Goal: Task Accomplishment & Management: Complete application form

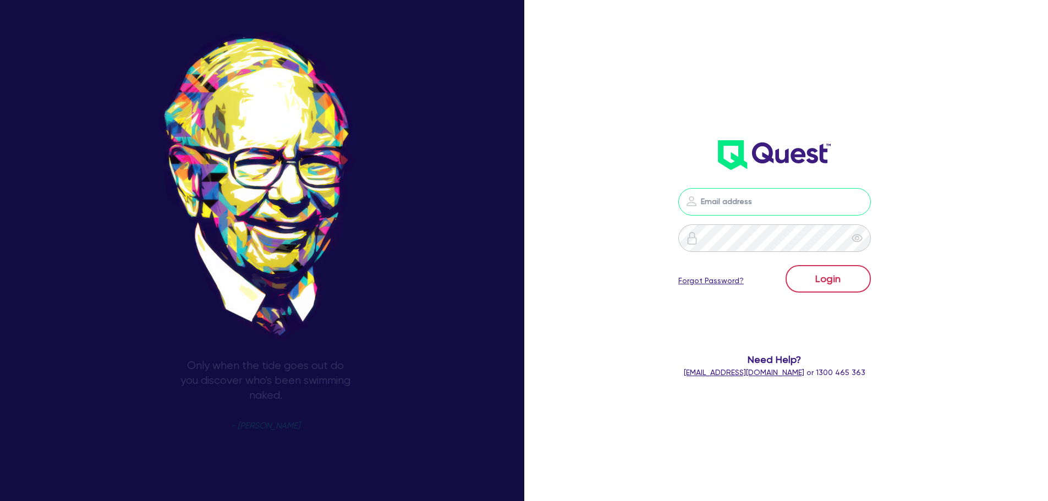
type input "[PERSON_NAME][EMAIL_ADDRESS][DOMAIN_NAME]"
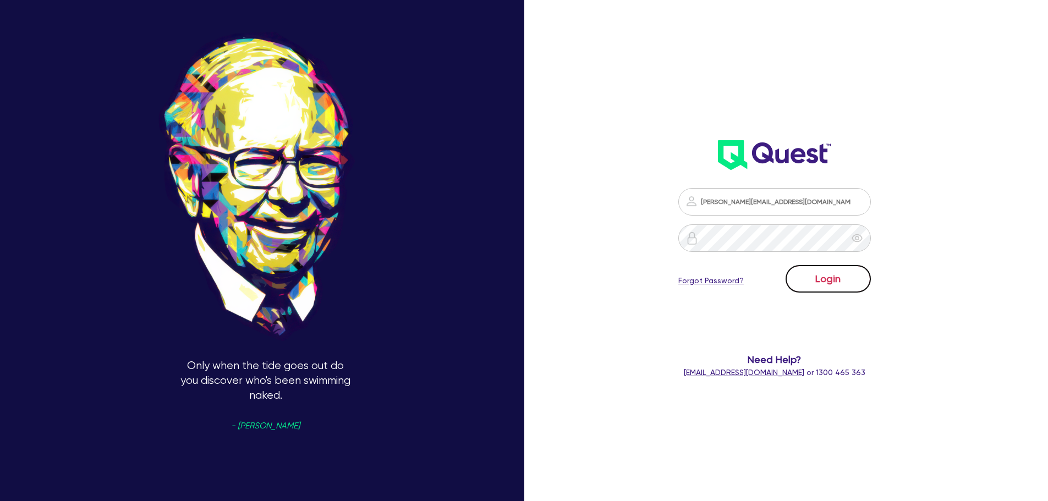
click at [831, 278] on button "Login" at bounding box center [827, 279] width 85 height 28
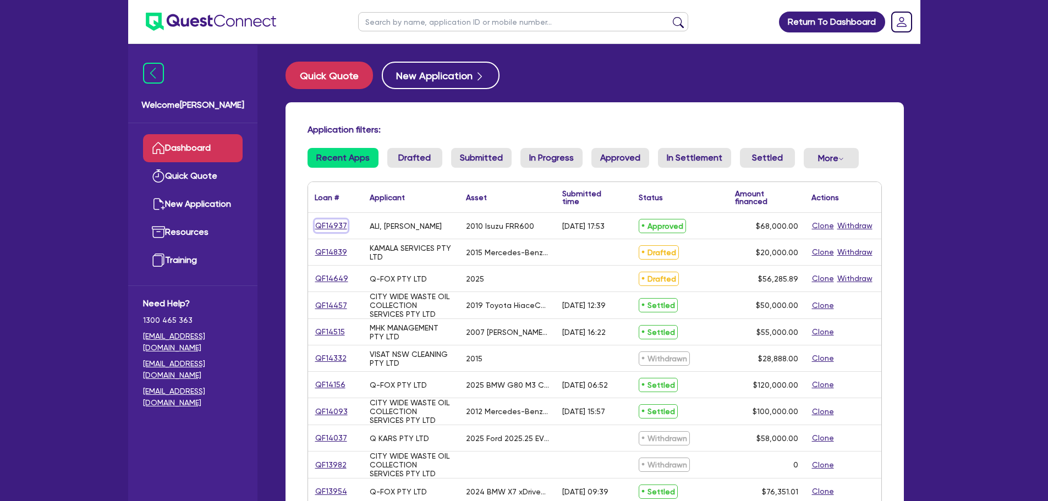
click at [332, 226] on link "QF14937" at bounding box center [331, 225] width 33 height 13
select select "PRIMARY_ASSETS"
select select "HEAVY_TRUCKS"
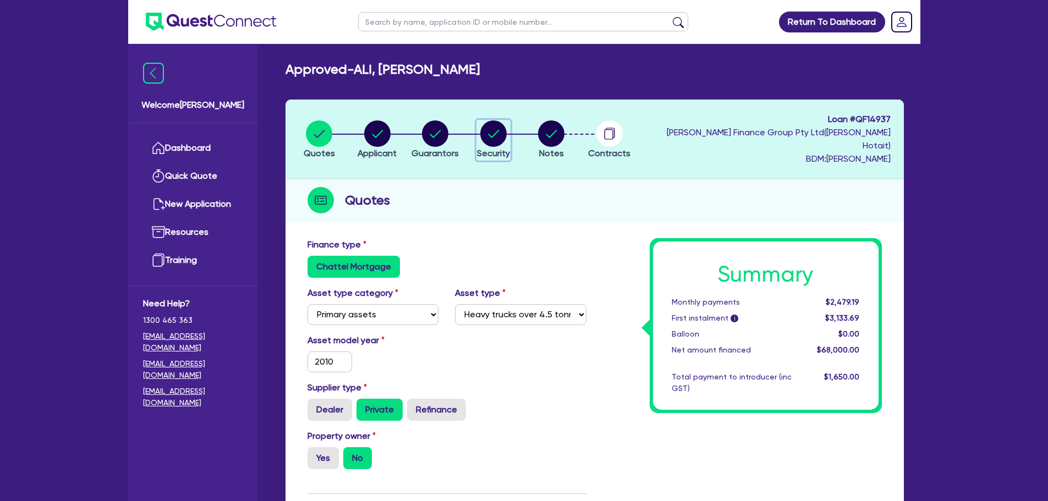
click at [491, 123] on circle "button" at bounding box center [493, 133] width 26 height 26
select select "PRIMARY_ASSETS"
select select "HEAVY_TRUCKS"
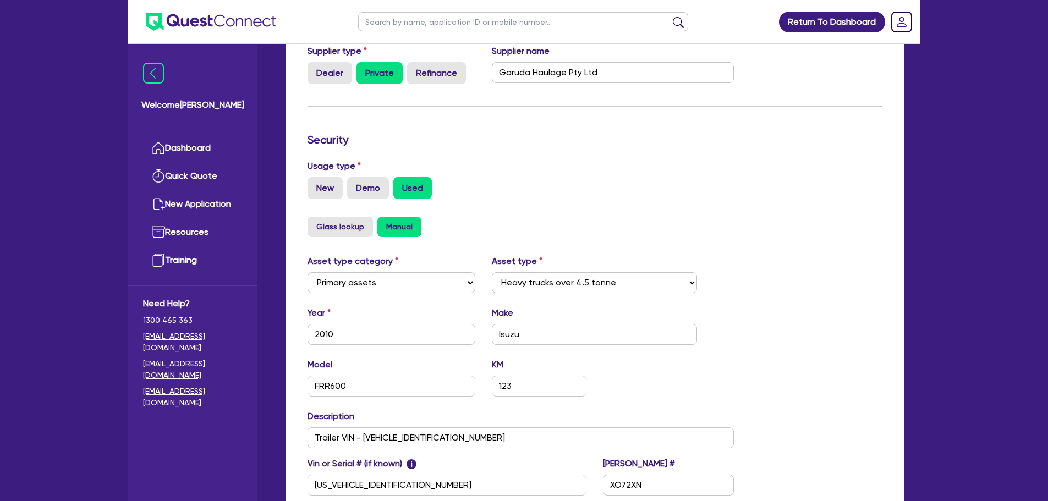
scroll to position [338, 0]
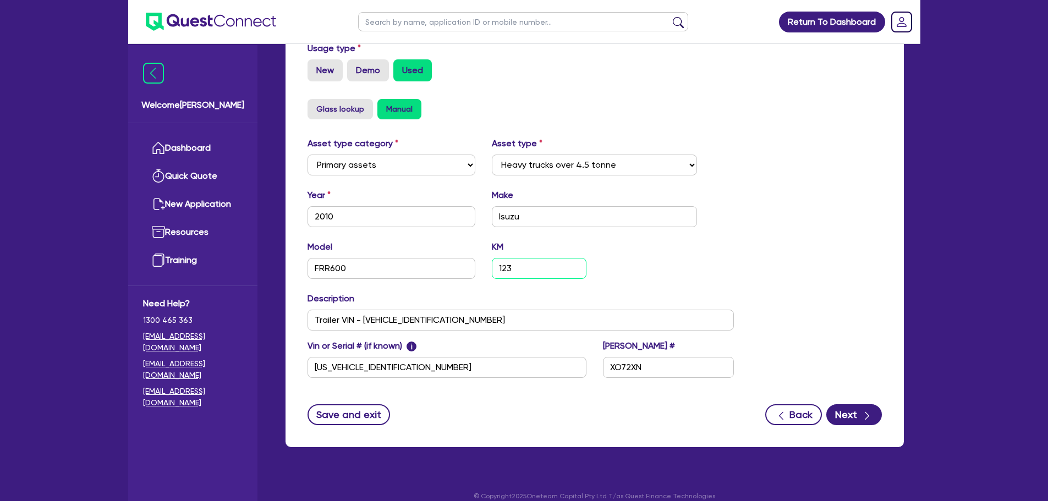
drag, startPoint x: 532, startPoint y: 258, endPoint x: 508, endPoint y: 257, distance: 24.2
click at [453, 262] on div "Model FRR600 KM 123" at bounding box center [520, 263] width 443 height 47
click at [522, 258] on input "123" at bounding box center [539, 268] width 94 height 21
type input "407,969"
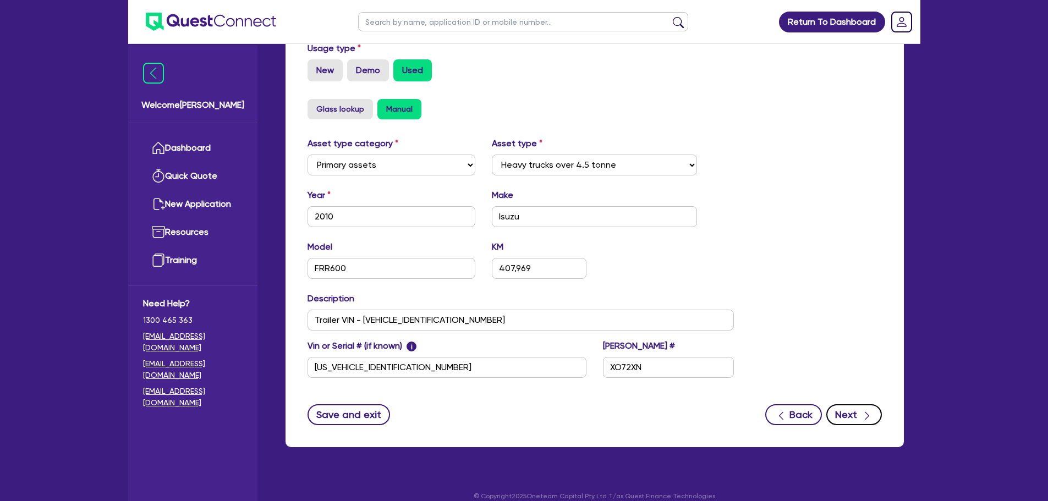
click at [845, 404] on button "Next" at bounding box center [854, 414] width 56 height 21
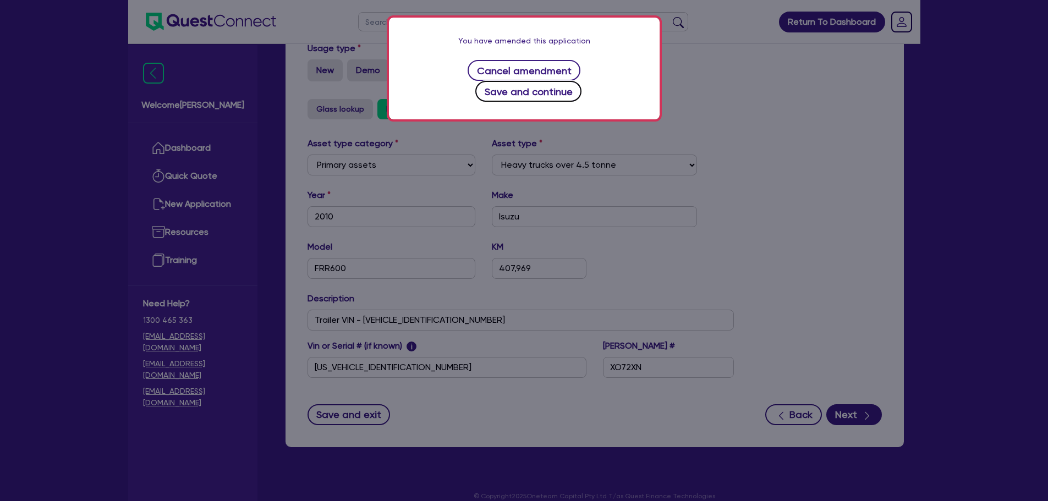
click at [566, 81] on button "Save and continue" at bounding box center [528, 91] width 106 height 21
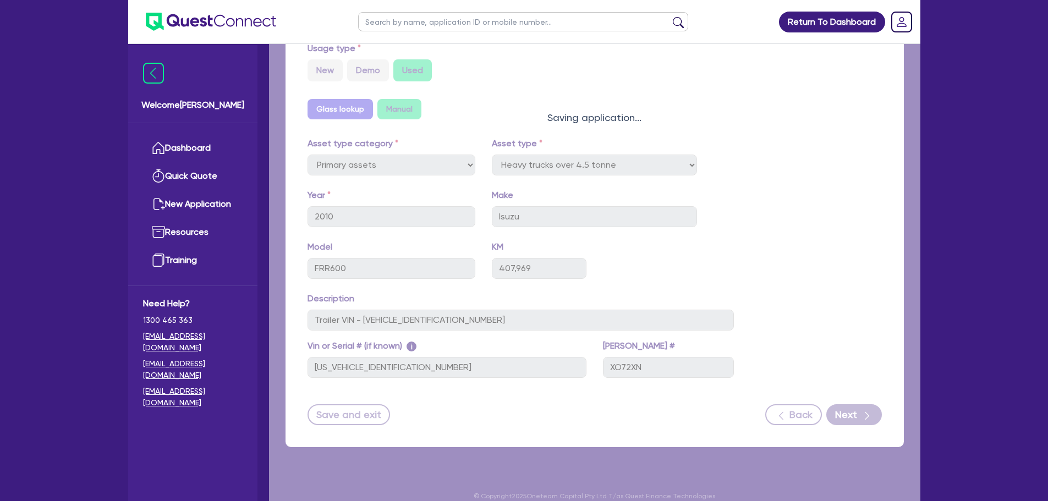
select select "Quest Finance - Platform Funding"
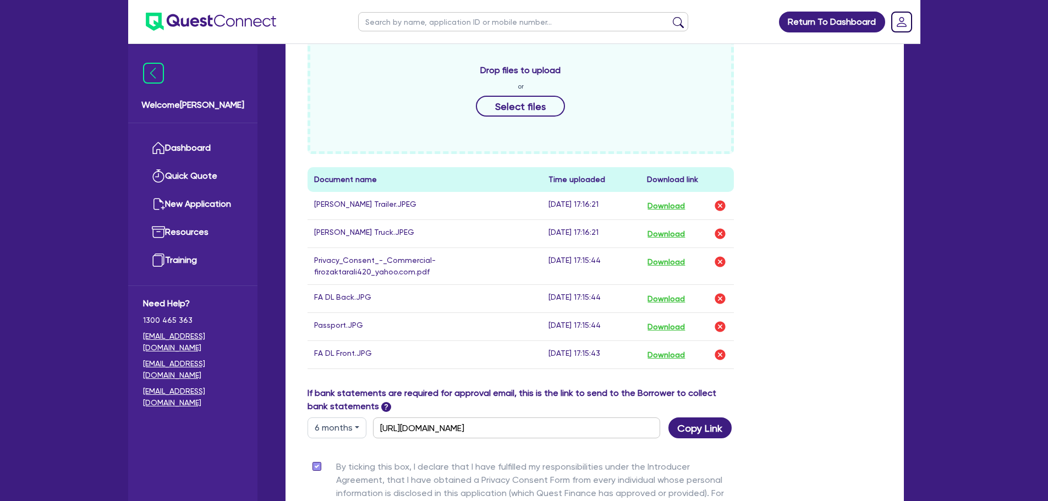
scroll to position [633, 0]
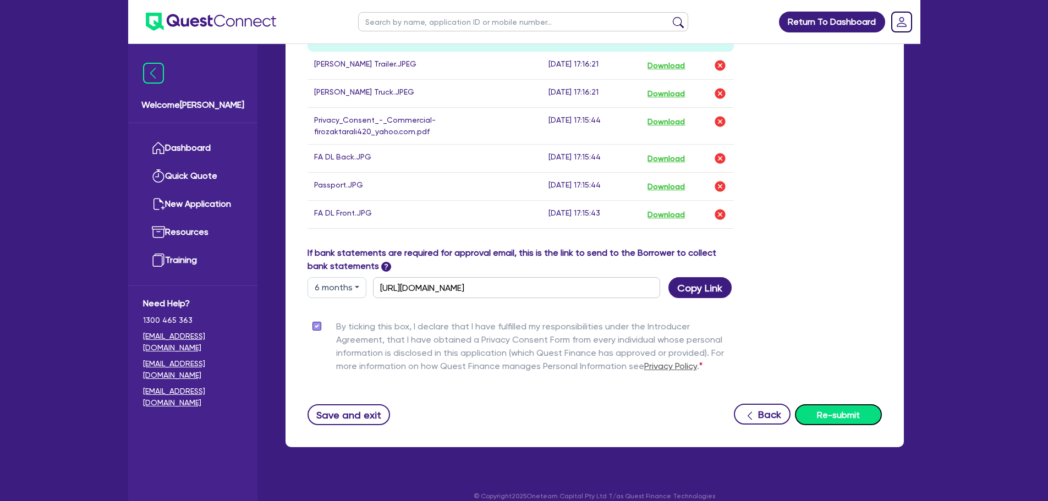
click at [827, 406] on button "Re-submit" at bounding box center [838, 414] width 87 height 21
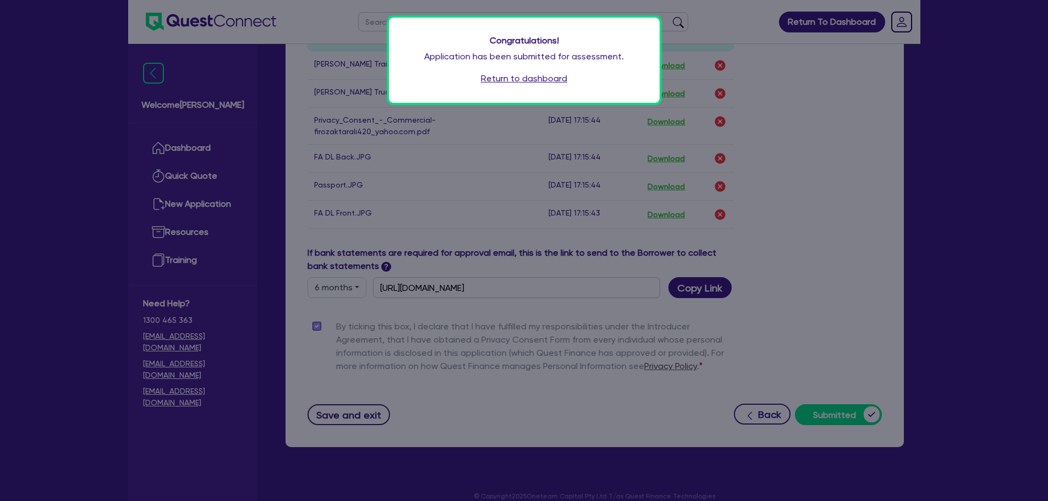
click at [489, 80] on link "Return to dashboard" at bounding box center [524, 78] width 86 height 13
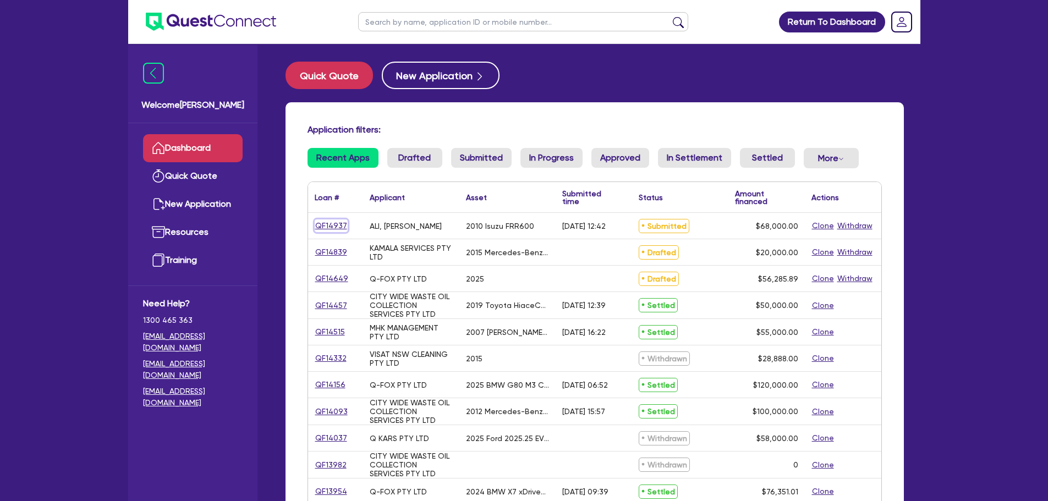
click at [328, 227] on link "QF14937" at bounding box center [331, 225] width 33 height 13
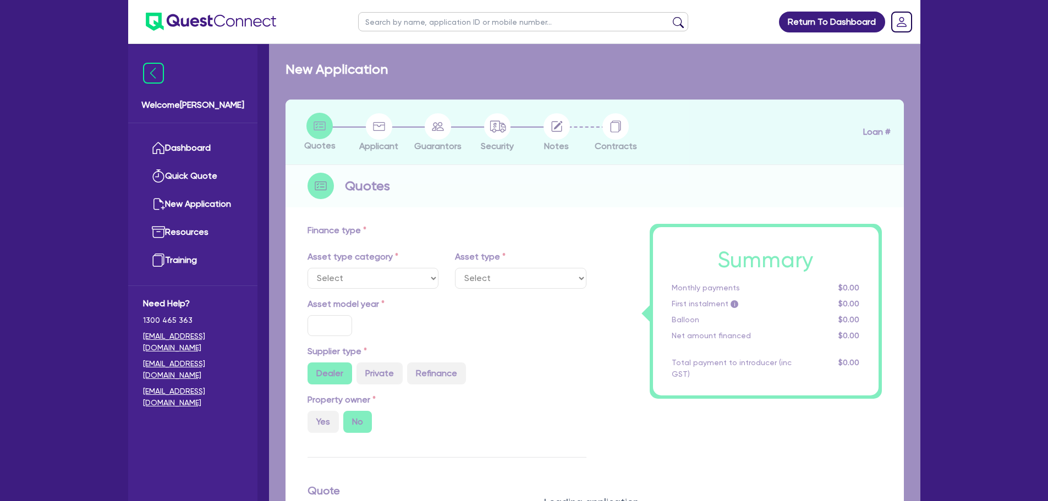
select select "PRIMARY_ASSETS"
type input "2010"
radio input "false"
radio input "true"
type input "88,000"
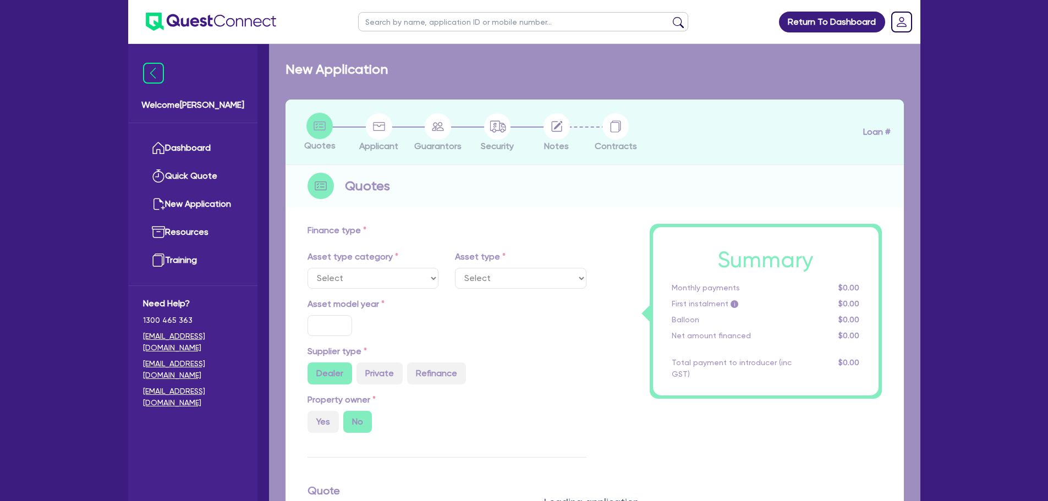
type input "20,000"
type input "2.20"
type input "1,500"
radio input "true"
type input "17.95"
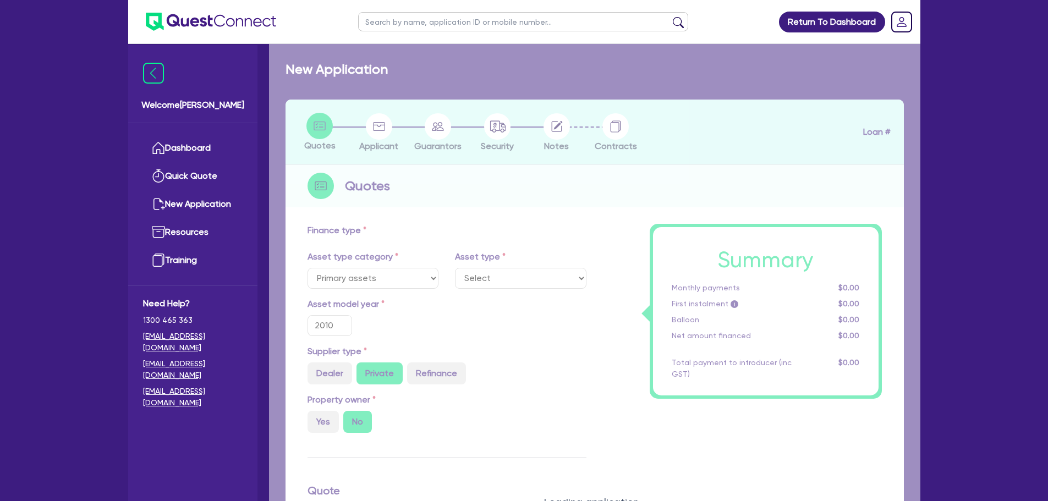
select select "HEAVY_TRUCKS"
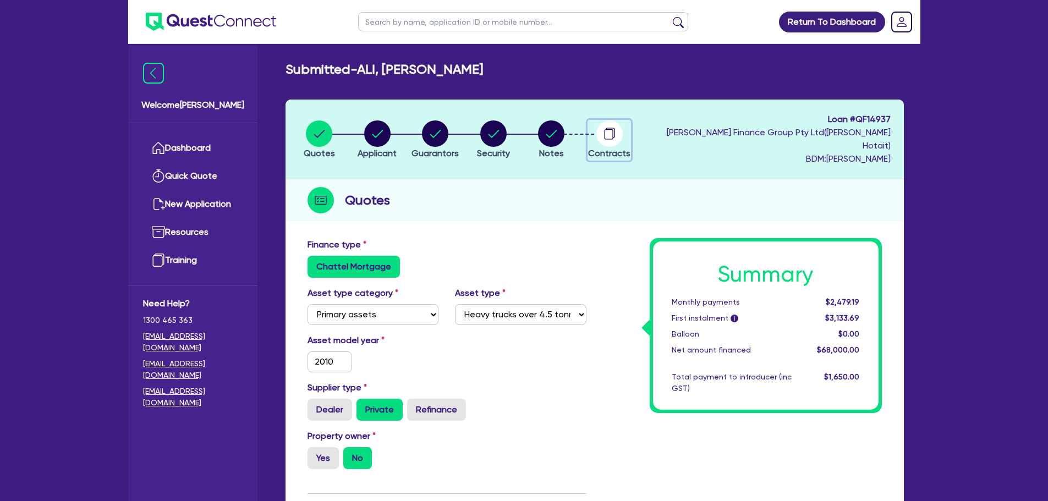
click at [612, 129] on circle "button" at bounding box center [609, 133] width 26 height 26
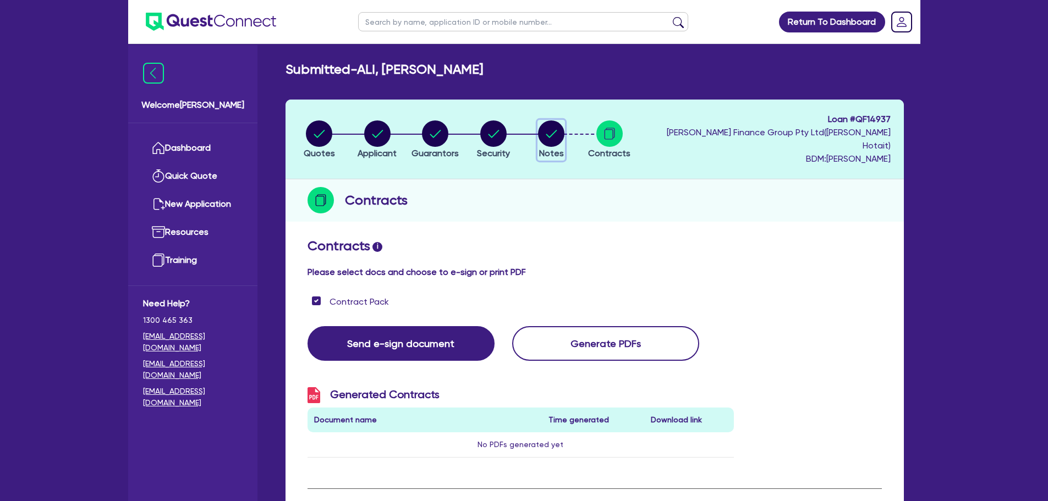
drag, startPoint x: 557, startPoint y: 130, endPoint x: 565, endPoint y: 138, distance: 11.3
click at [557, 130] on circle "button" at bounding box center [551, 133] width 26 height 26
select select "Quest Finance - Platform Funding"
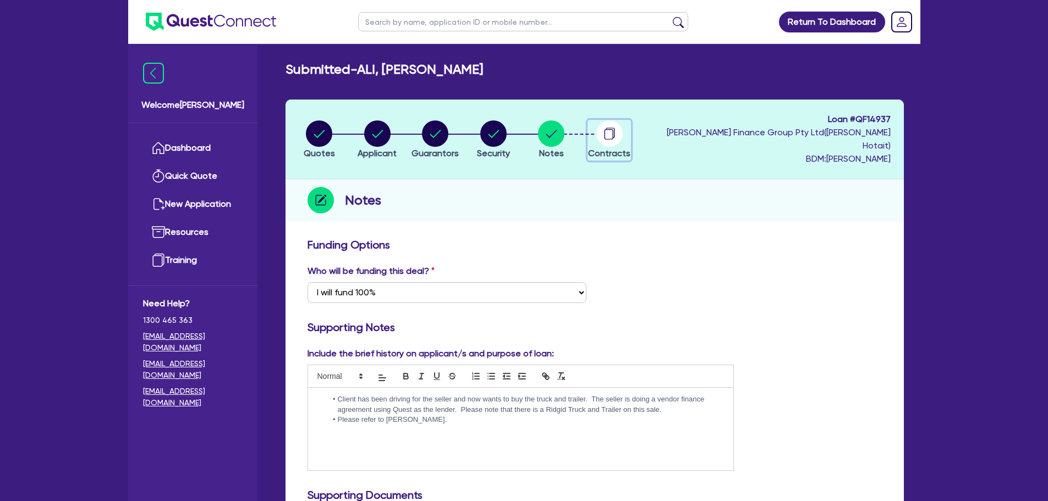
click at [614, 132] on circle "button" at bounding box center [609, 133] width 26 height 26
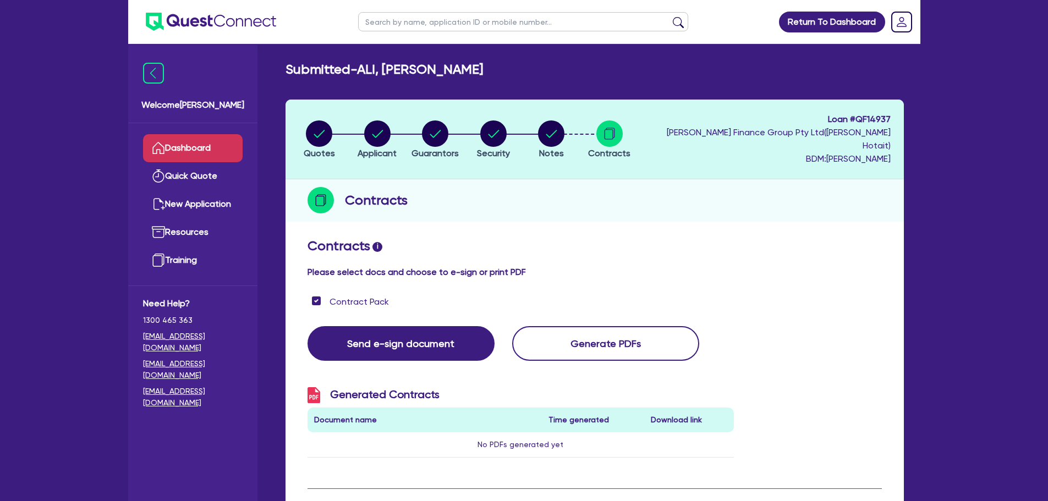
click at [185, 146] on link "Dashboard" at bounding box center [193, 148] width 100 height 28
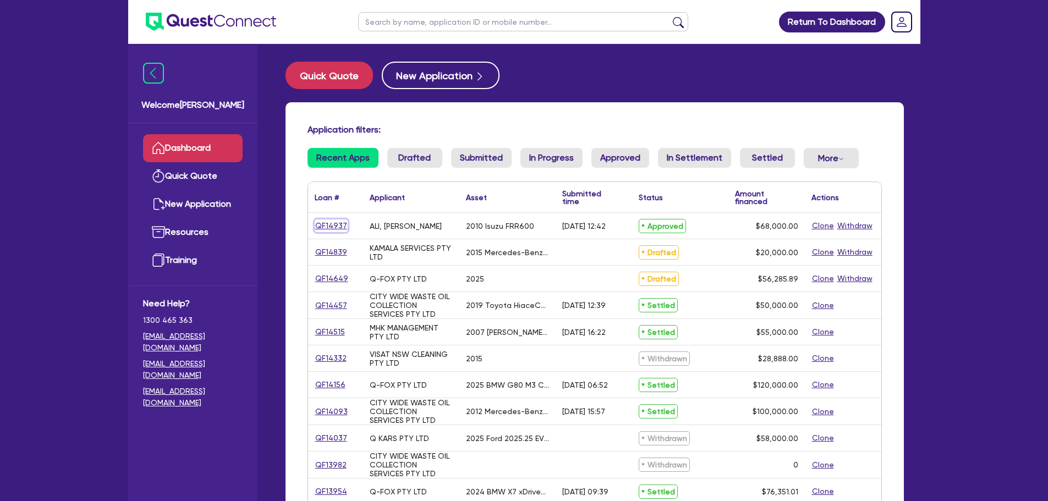
click at [322, 224] on link "QF14937" at bounding box center [331, 225] width 33 height 13
select select "PRIMARY_ASSETS"
select select "HEAVY_TRUCKS"
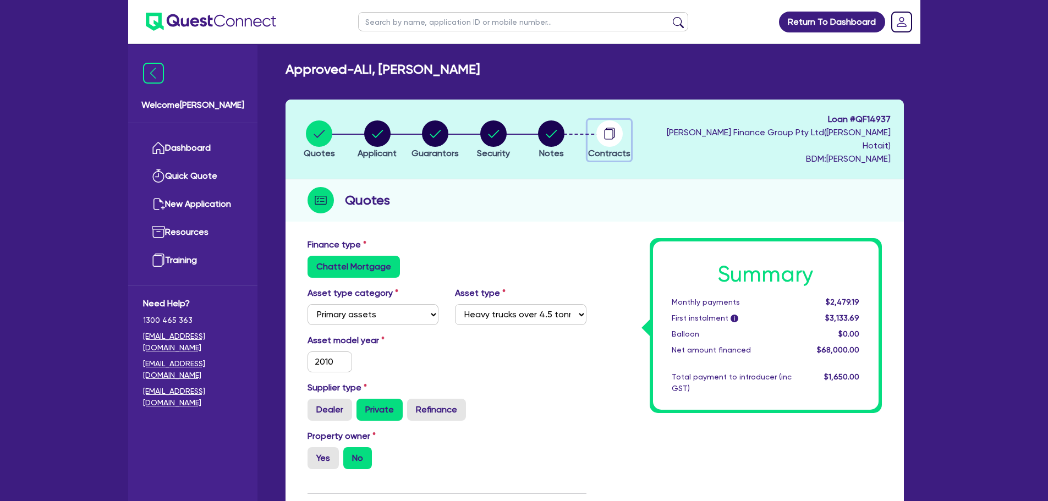
click at [609, 131] on circle "button" at bounding box center [609, 133] width 26 height 26
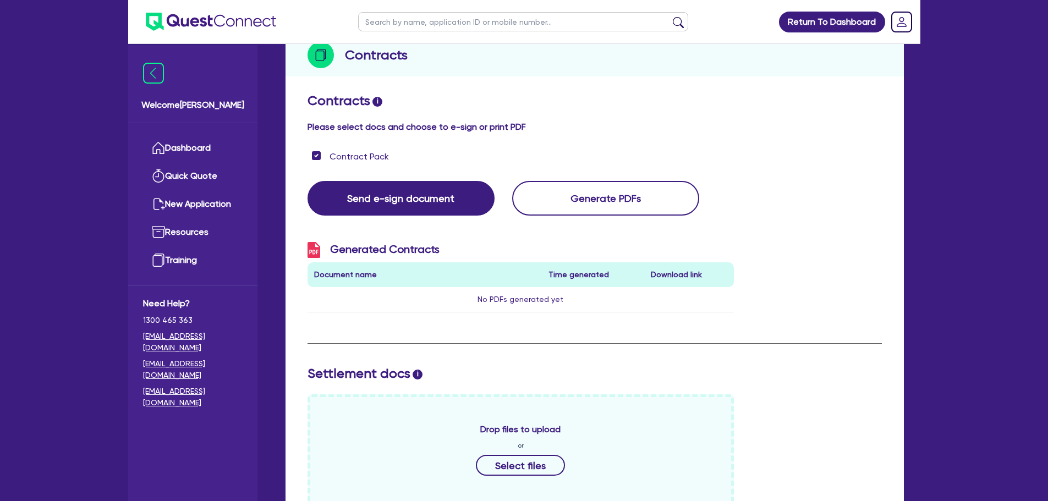
scroll to position [220, 0]
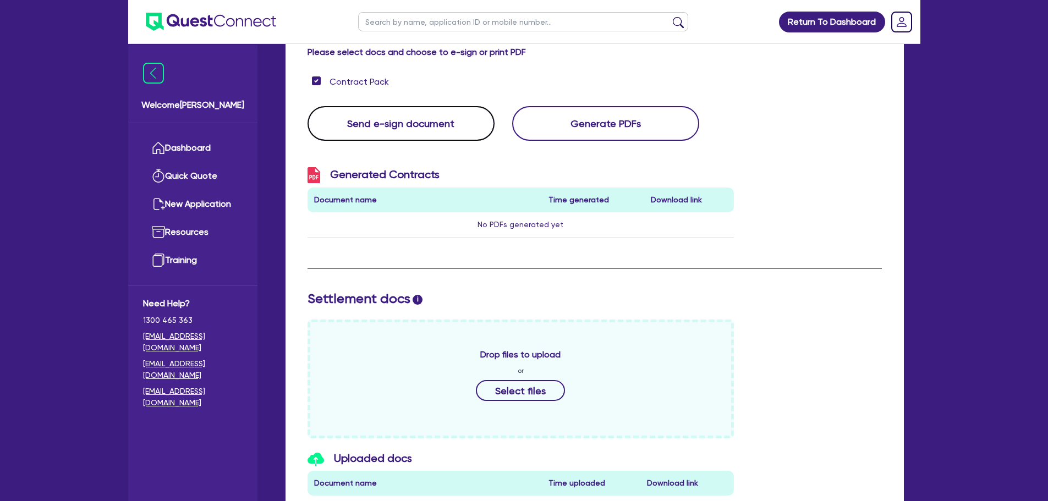
click at [359, 116] on button "Send e-sign document" at bounding box center [400, 123] width 187 height 35
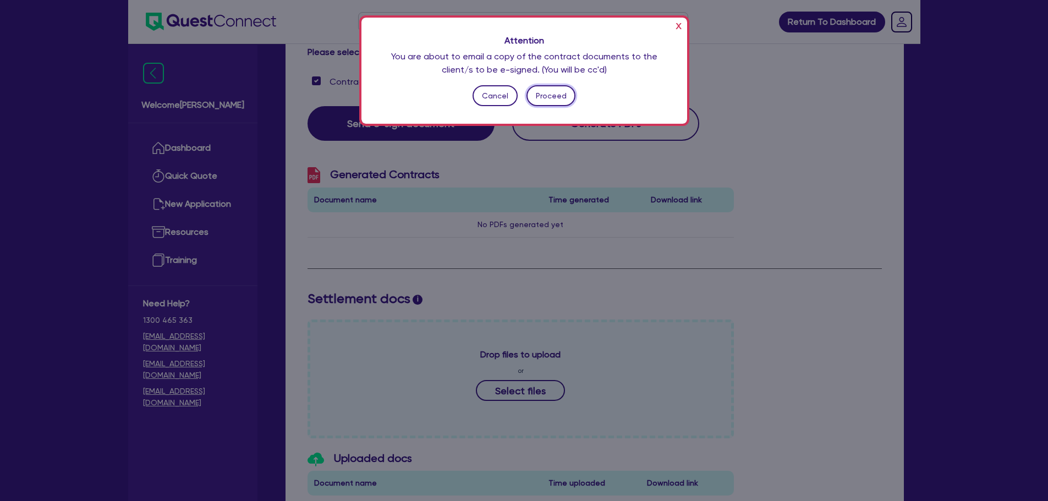
click at [556, 92] on button "Proceed" at bounding box center [550, 95] width 49 height 21
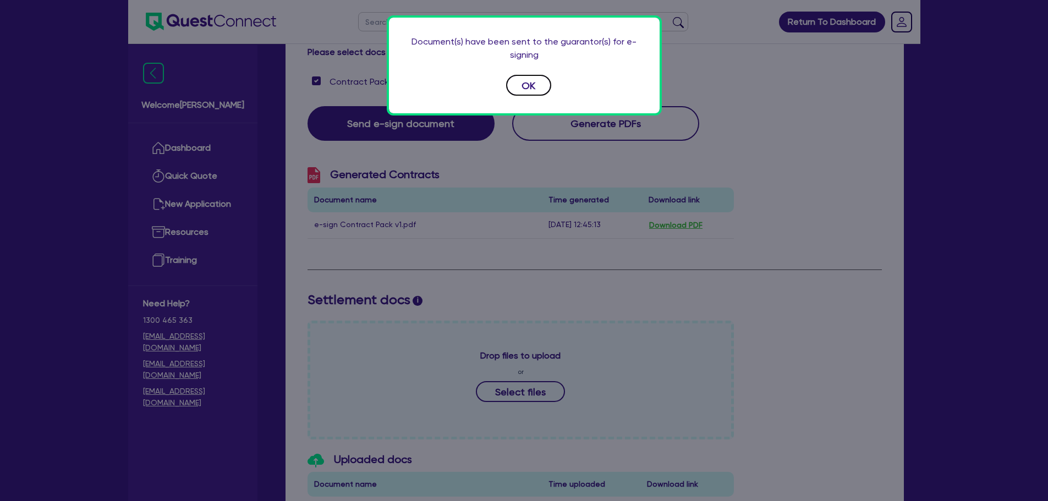
click at [525, 85] on button "OK" at bounding box center [528, 85] width 45 height 21
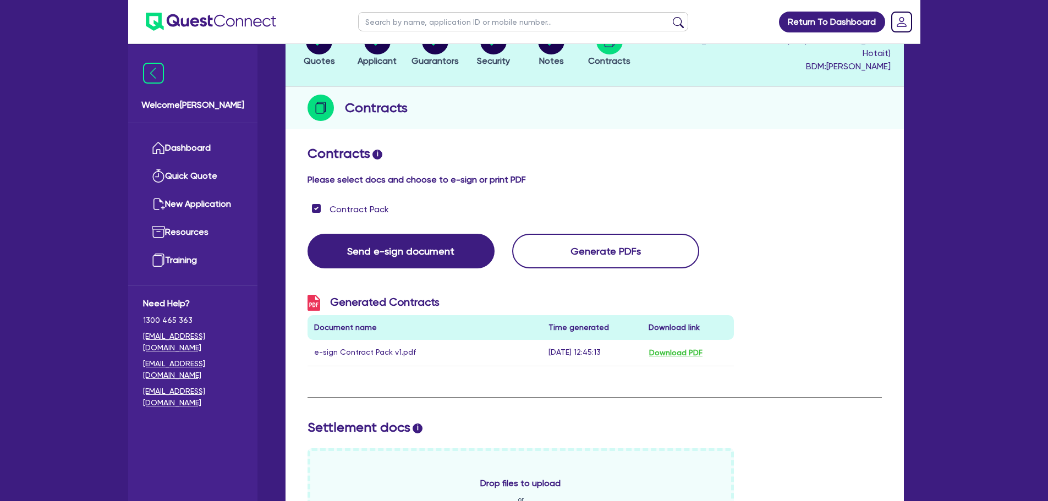
scroll to position [110, 0]
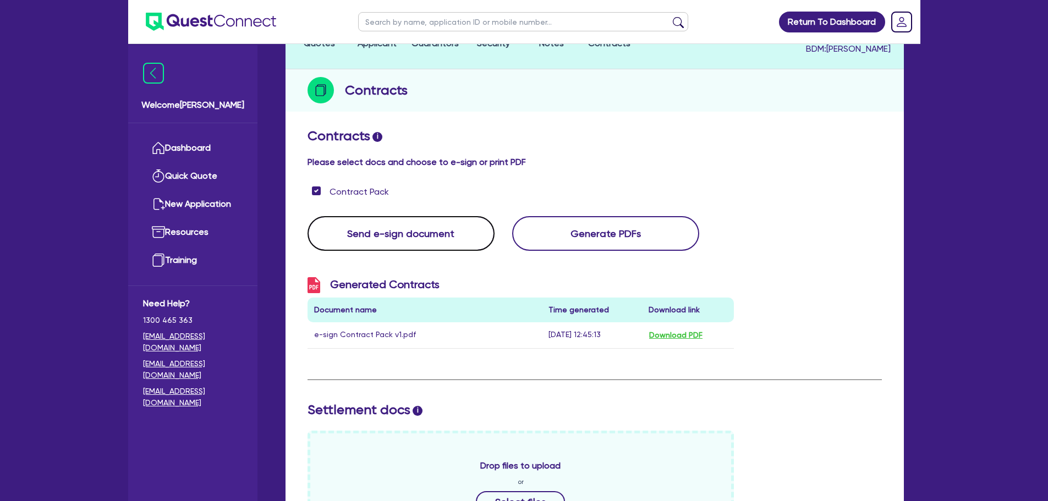
click at [360, 222] on button "Send e-sign document" at bounding box center [400, 233] width 187 height 35
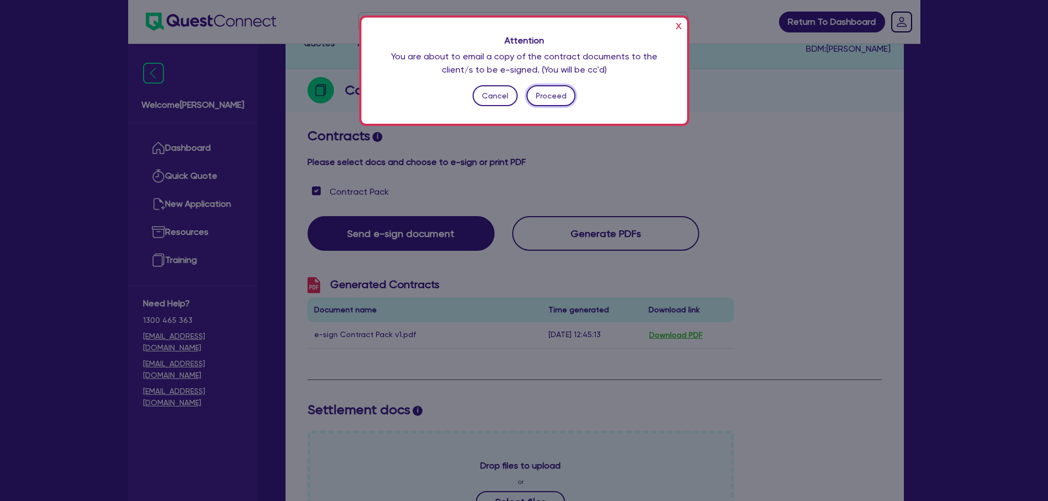
click at [558, 94] on button "Proceed" at bounding box center [550, 95] width 49 height 21
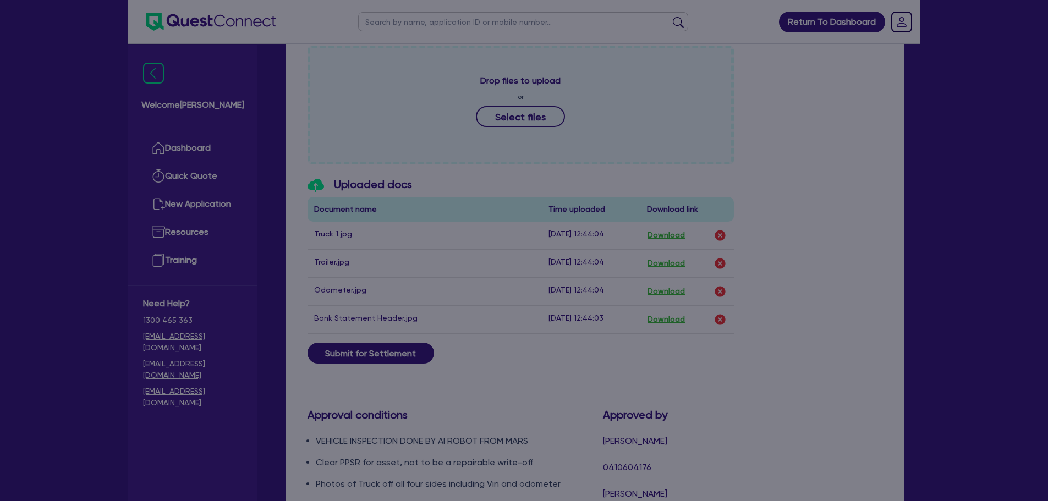
scroll to position [521, 0]
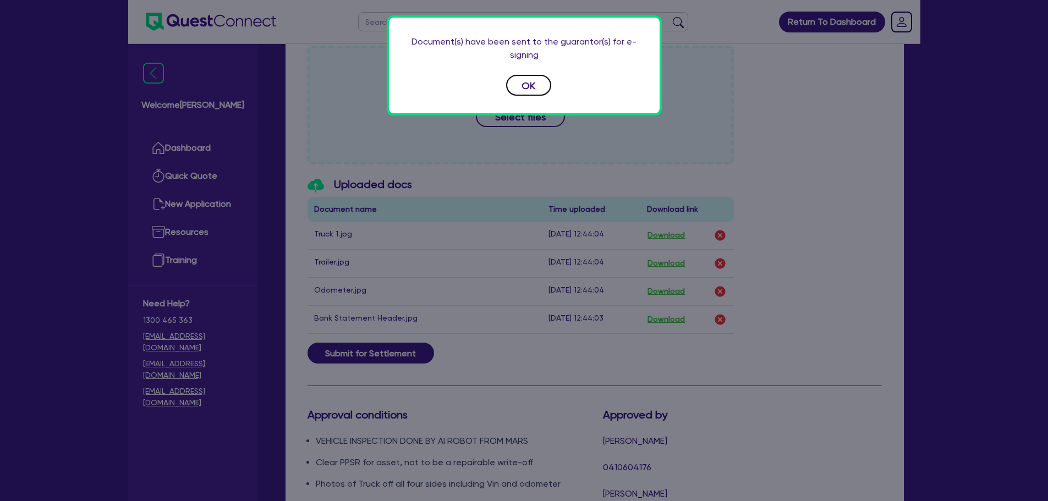
click at [520, 85] on button "OK" at bounding box center [528, 85] width 45 height 21
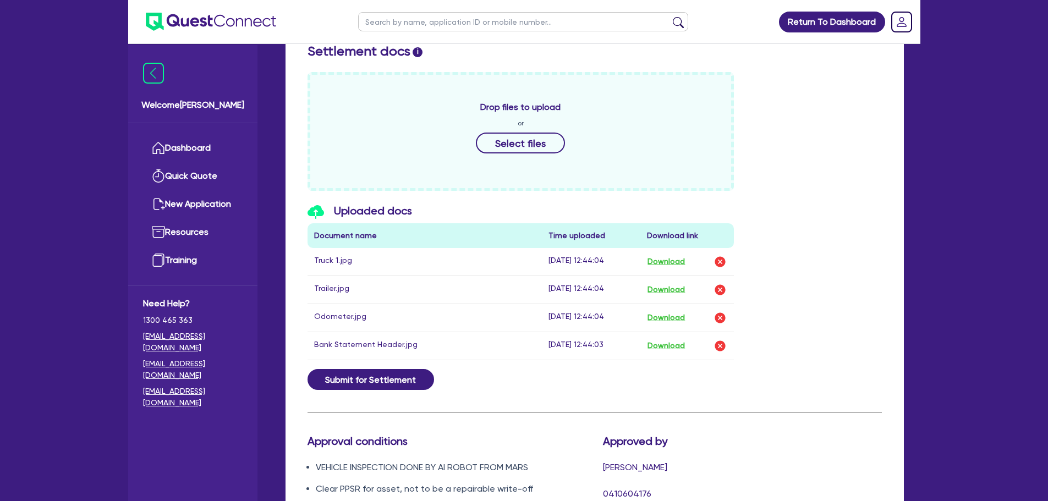
scroll to position [708, 0]
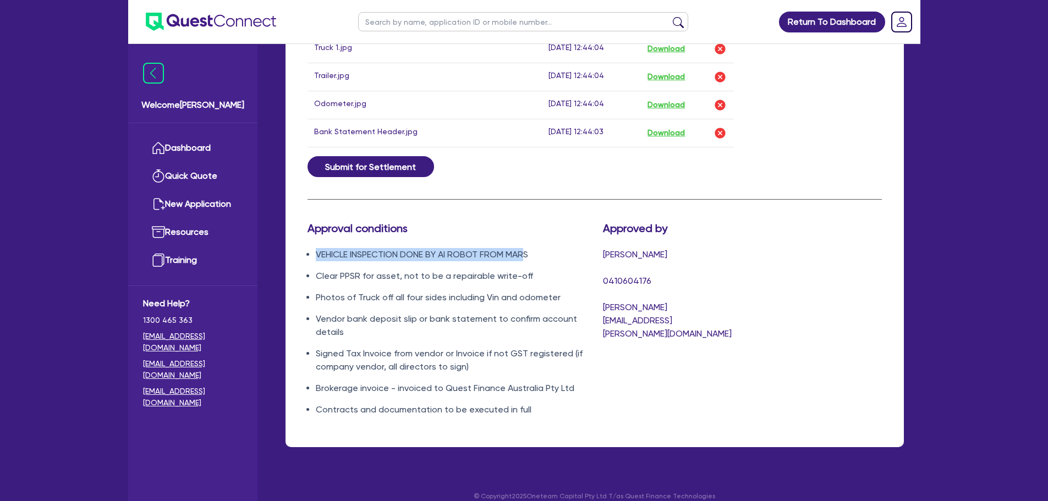
drag, startPoint x: 316, startPoint y: 242, endPoint x: 529, endPoint y: 240, distance: 212.9
click at [529, 248] on li "VEHICLE INSPECTION DONE BY AI ROBOT FROM MARS" at bounding box center [451, 254] width 271 height 13
click at [802, 163] on div "Submit for Settlement" at bounding box center [594, 166] width 591 height 21
drag, startPoint x: 316, startPoint y: 240, endPoint x: 561, endPoint y: 241, distance: 244.8
click at [561, 248] on li "VEHICLE INSPECTION DONE BY AI ROBOT FROM MARS" at bounding box center [451, 254] width 271 height 13
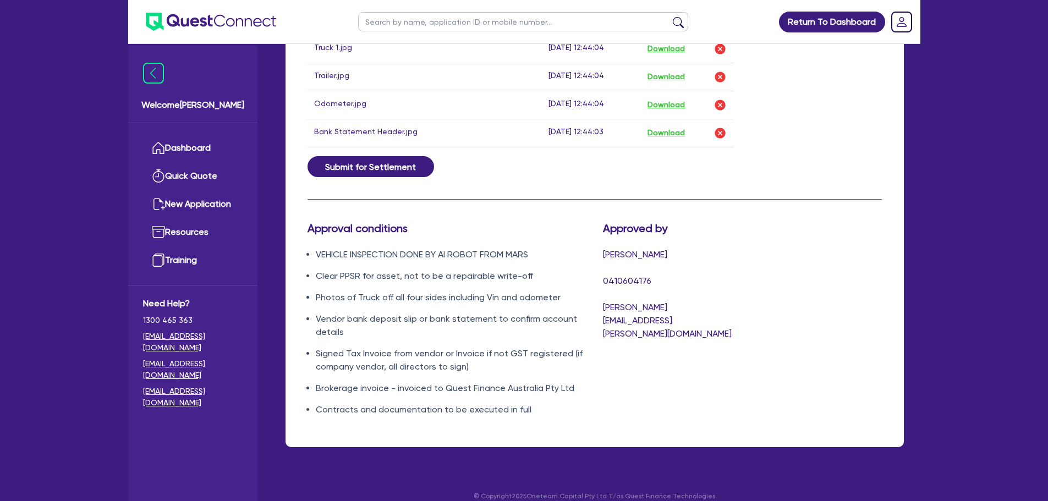
click at [765, 163] on div "Submit for Settlement" at bounding box center [594, 166] width 591 height 21
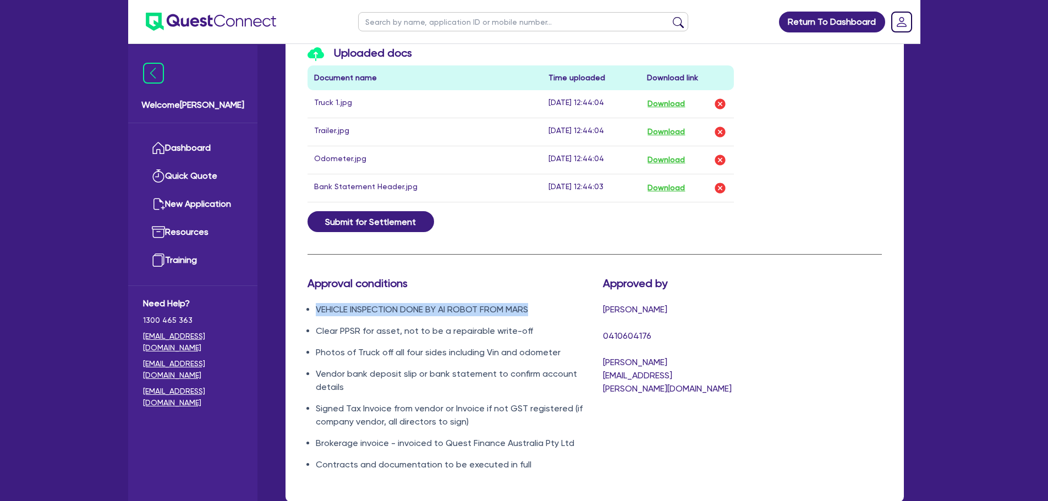
drag, startPoint x: 316, startPoint y: 298, endPoint x: 539, endPoint y: 296, distance: 222.8
click at [539, 303] on li "VEHICLE INSPECTION DONE BY AI ROBOT FROM MARS" at bounding box center [451, 309] width 271 height 13
click at [822, 286] on div "Approval conditions VEHICLE INSPECTION DONE BY AI ROBOT FROM MARS Clear PPSR fo…" at bounding box center [594, 379] width 591 height 204
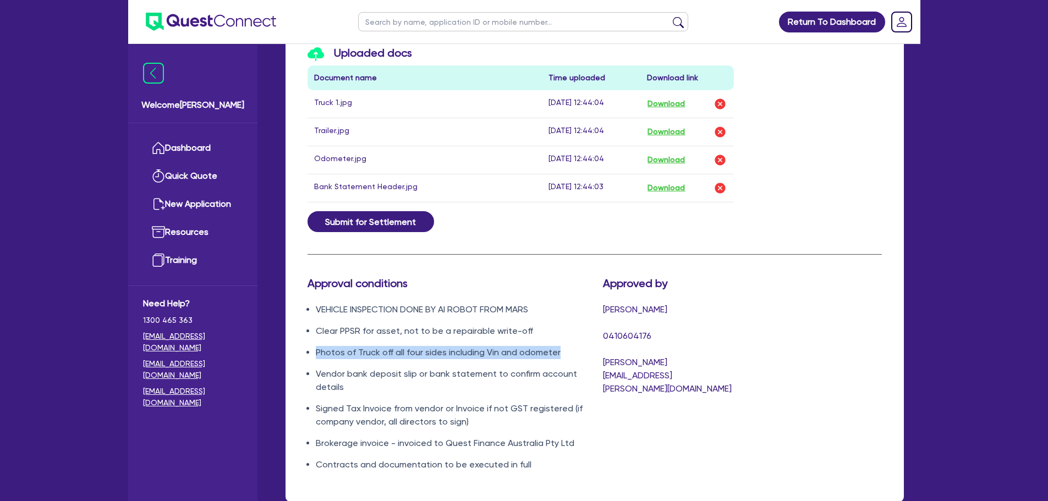
drag, startPoint x: 316, startPoint y: 340, endPoint x: 585, endPoint y: 342, distance: 268.4
click at [585, 346] on li "Photos of Truck off all four sides including Vin and odometer" at bounding box center [451, 352] width 271 height 13
click at [592, 337] on div "Approval conditions VEHICLE INSPECTION DONE BY AI ROBOT FROM MARS Clear PPSR fo…" at bounding box center [446, 379] width 295 height 204
click at [327, 367] on li "Vendor bank deposit slip or bank statement to confirm account details" at bounding box center [451, 380] width 271 height 26
click at [579, 346] on li "Photos of Truck off all four sides including Vin and odometer" at bounding box center [451, 352] width 271 height 13
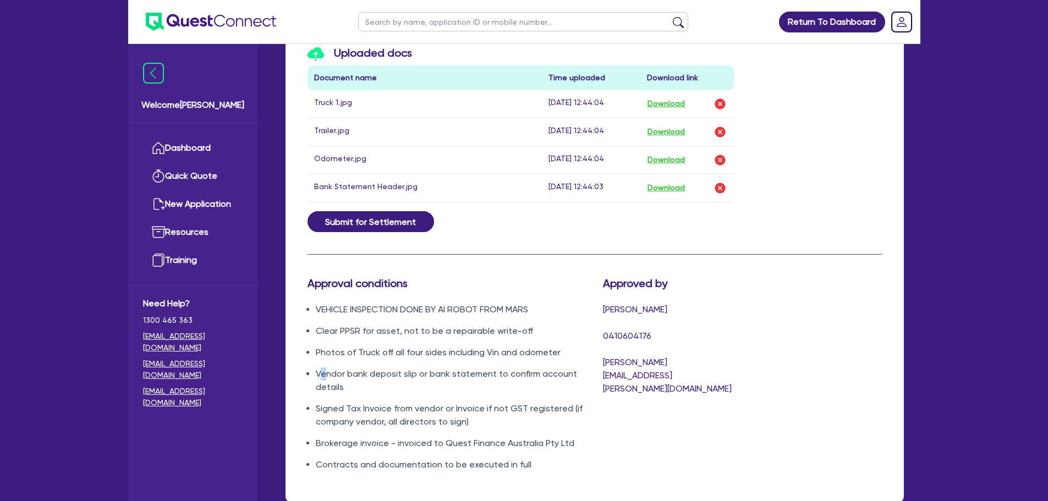
click at [323, 367] on li "Vendor bank deposit slip or bank statement to confirm account details" at bounding box center [451, 380] width 271 height 26
click at [582, 346] on li "Photos of Truck off all four sides including Vin and odometer" at bounding box center [451, 352] width 271 height 13
click at [325, 367] on li "Vendor bank deposit slip or bank statement to confirm account details" at bounding box center [451, 380] width 271 height 26
click at [596, 322] on div "Approved by Walta Kazzi 0410604176 walta.kazzi@quest.finance" at bounding box center [668, 379] width 147 height 204
click at [326, 367] on li "Vendor bank deposit slip or bank statement to confirm account details" at bounding box center [451, 380] width 271 height 26
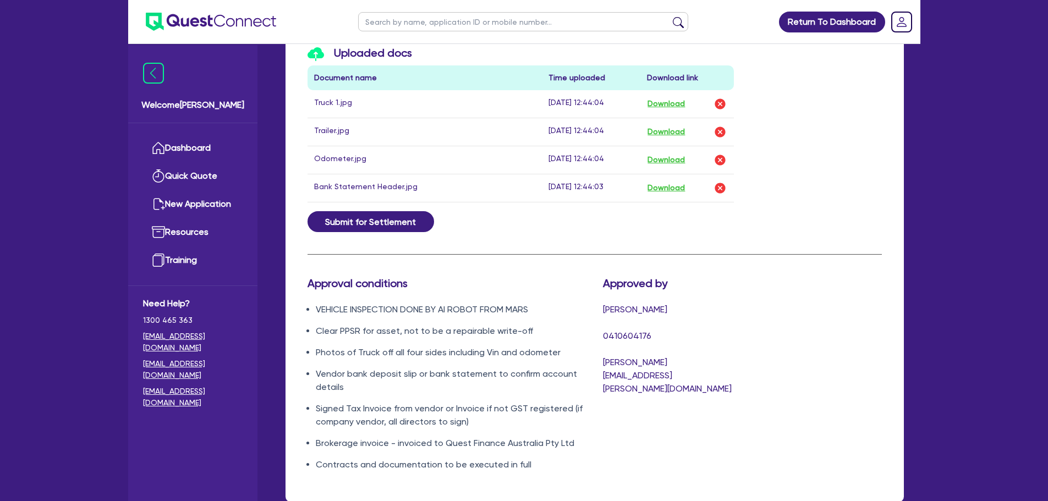
click at [572, 329] on ul "VEHICLE INSPECTION DONE BY AI ROBOT FROM MARS Clear PPSR for asset, not to be a…" at bounding box center [446, 387] width 279 height 168
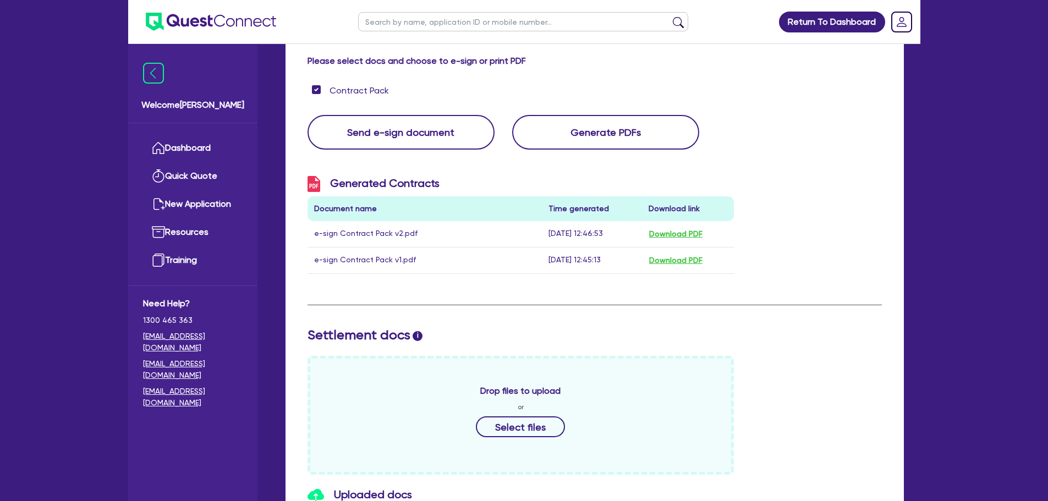
scroll to position [158, 0]
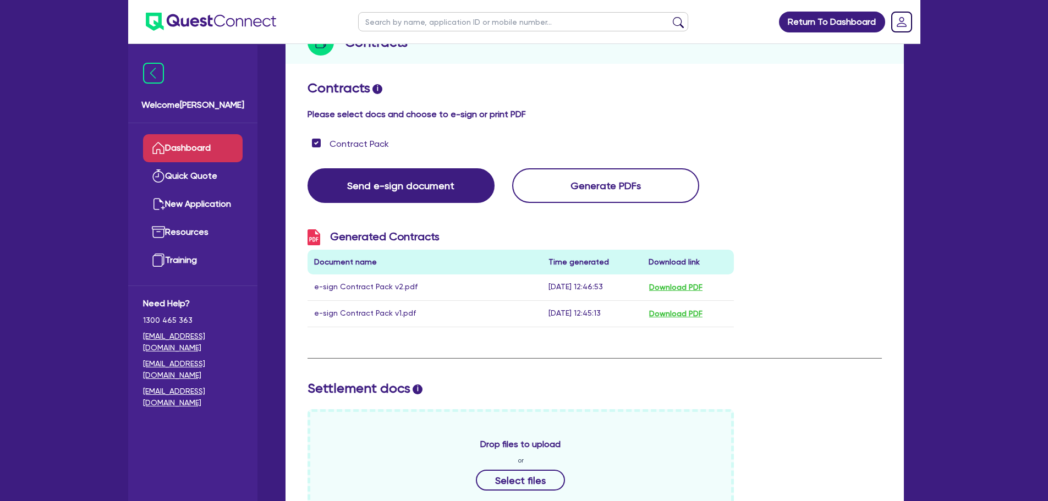
click at [194, 158] on link "Dashboard" at bounding box center [193, 148] width 100 height 28
